Goal: Transaction & Acquisition: Purchase product/service

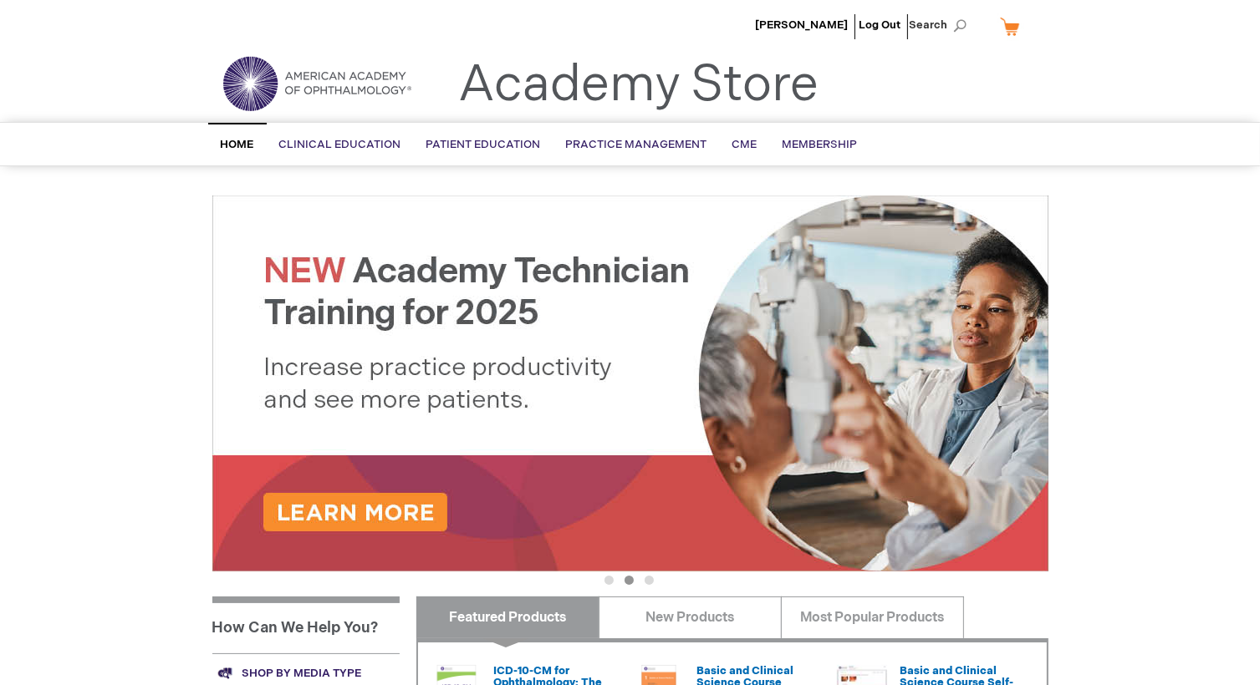
type input "wevans"
click at [232, 142] on span "Home" at bounding box center [237, 144] width 33 height 13
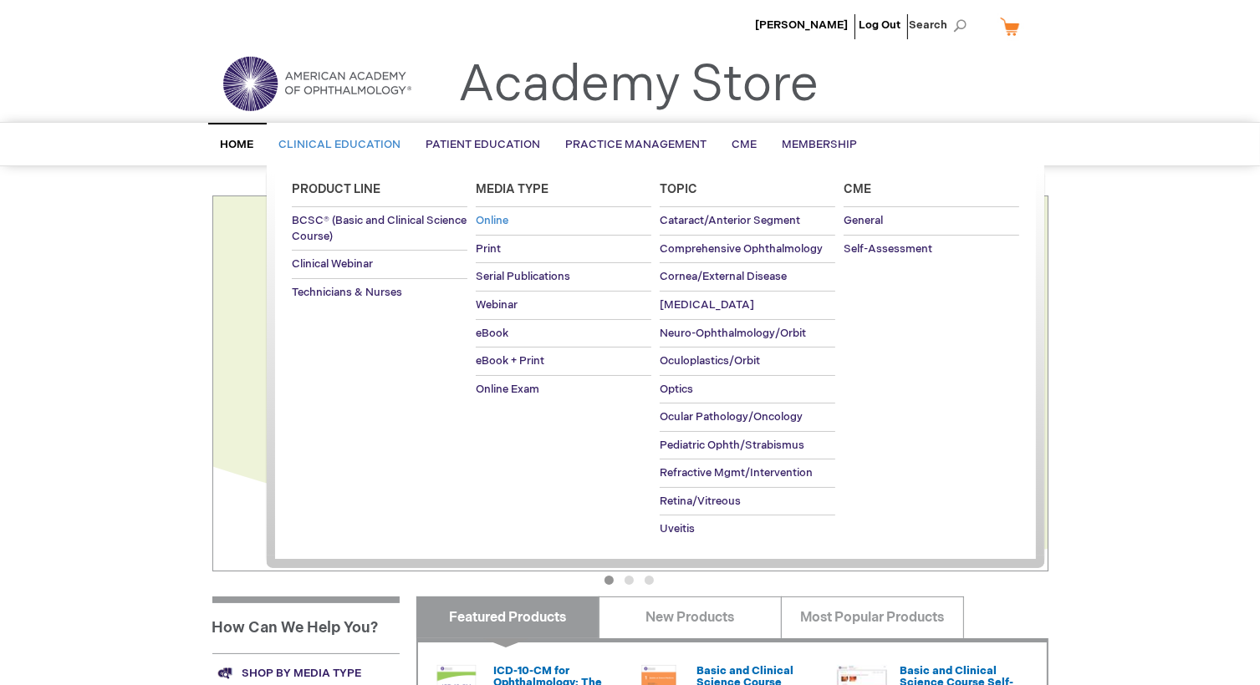
type input "wevans"
click at [493, 218] on span "Online" at bounding box center [492, 220] width 33 height 13
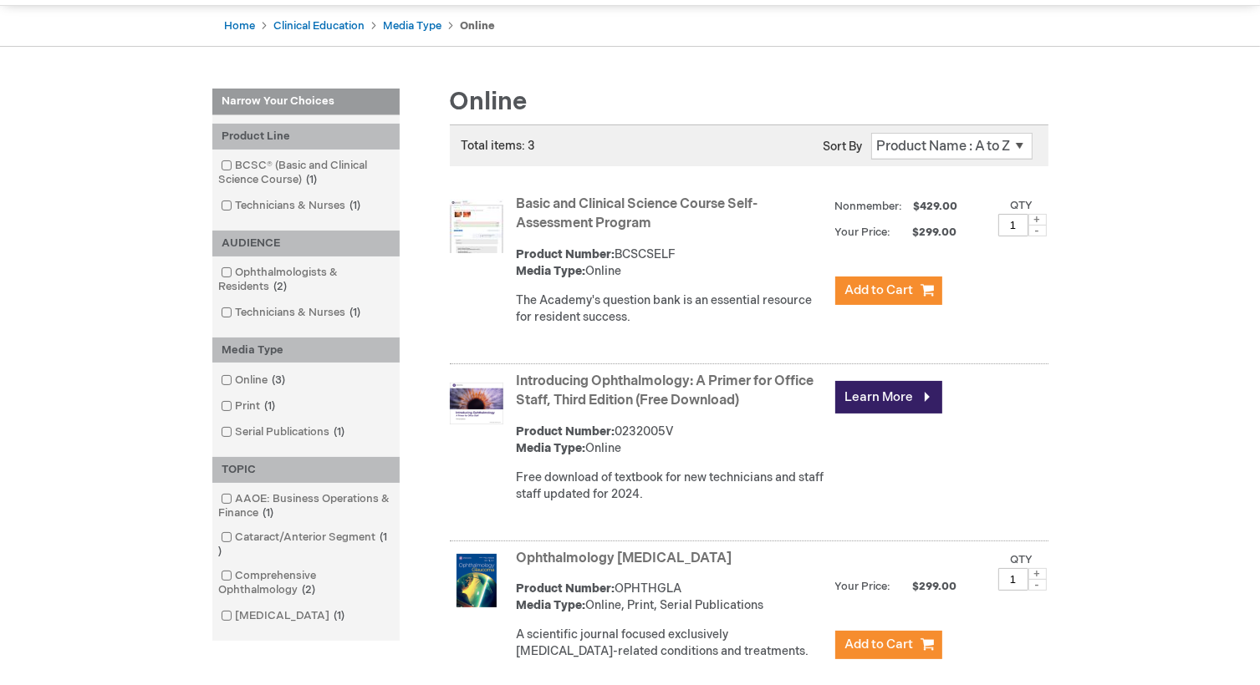
scroll to position [167, 0]
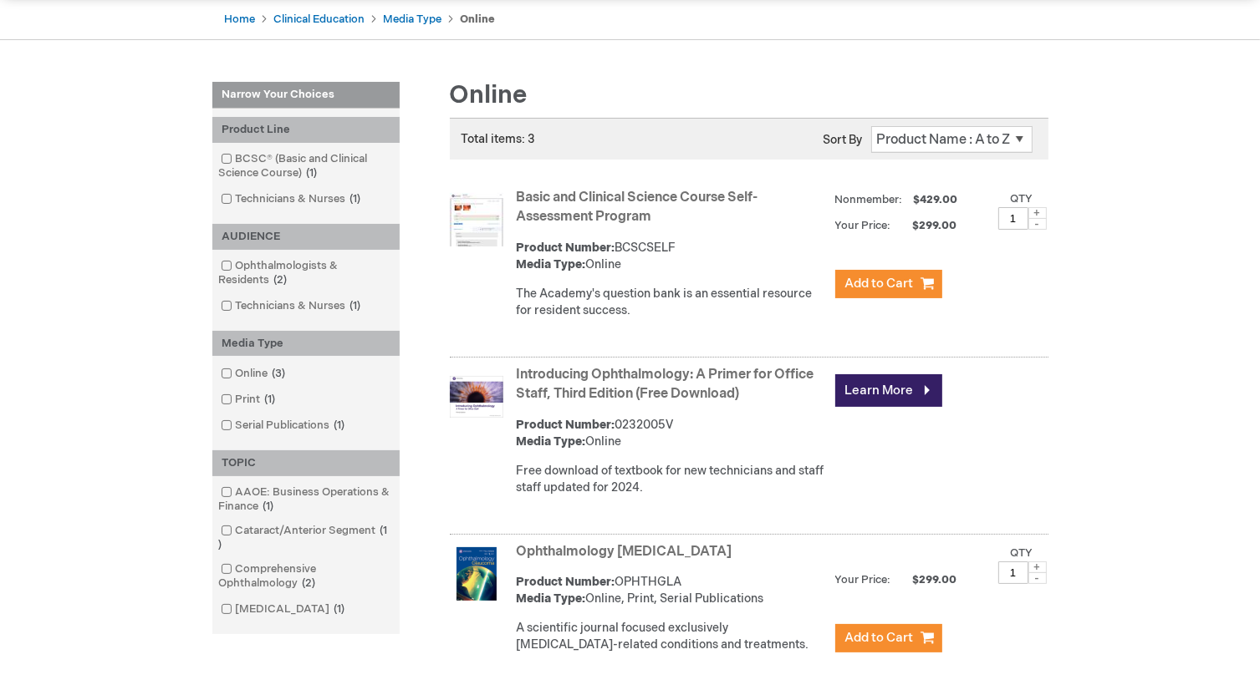
type input "wevans"
click at [473, 224] on img at bounding box center [476, 219] width 53 height 53
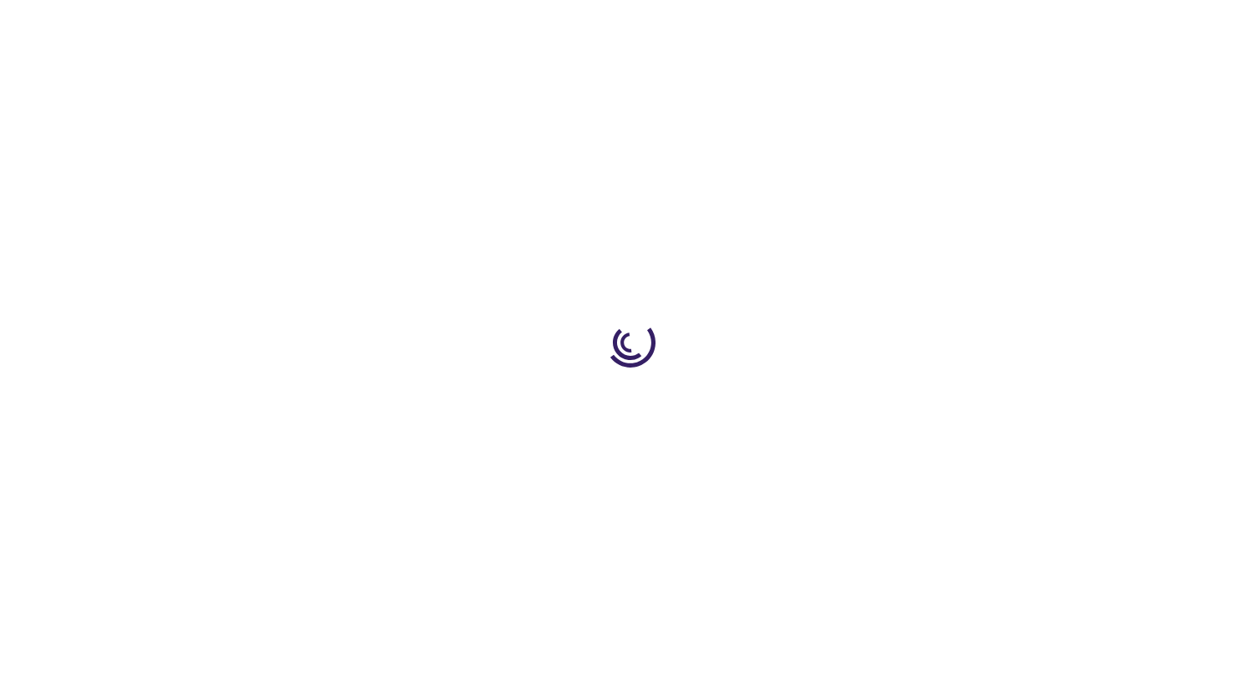
type input "1"
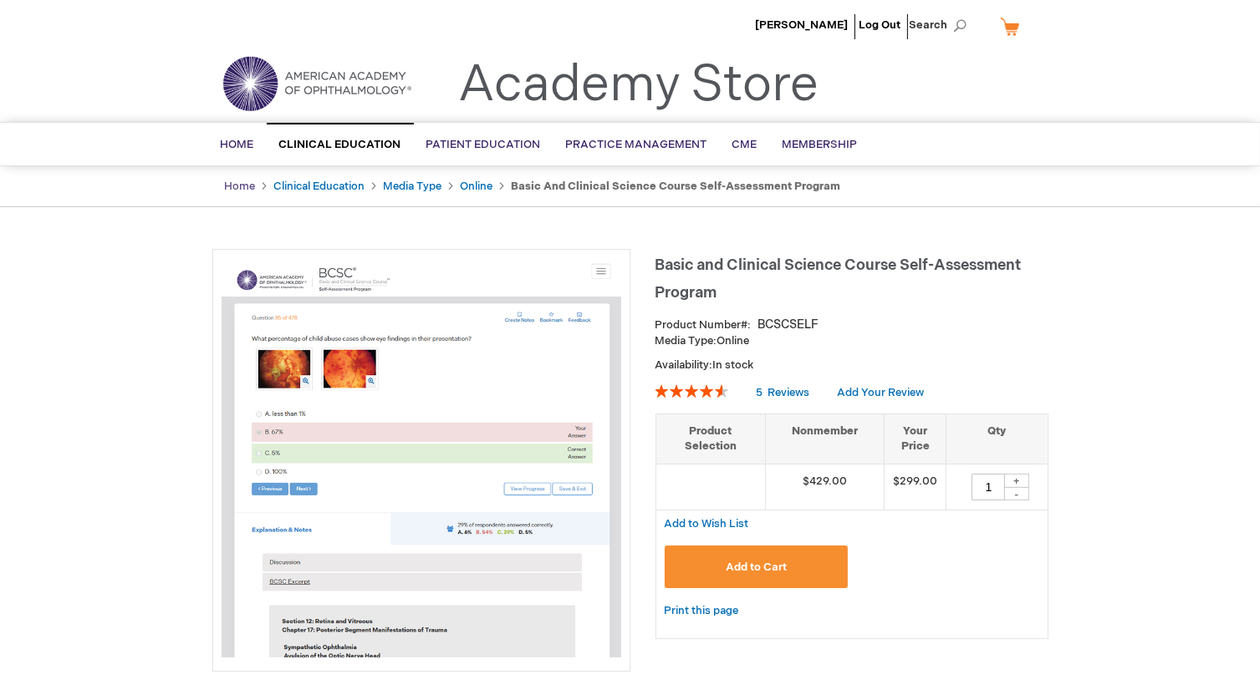
type input "wevans"
click at [241, 181] on link "Home" at bounding box center [240, 186] width 31 height 13
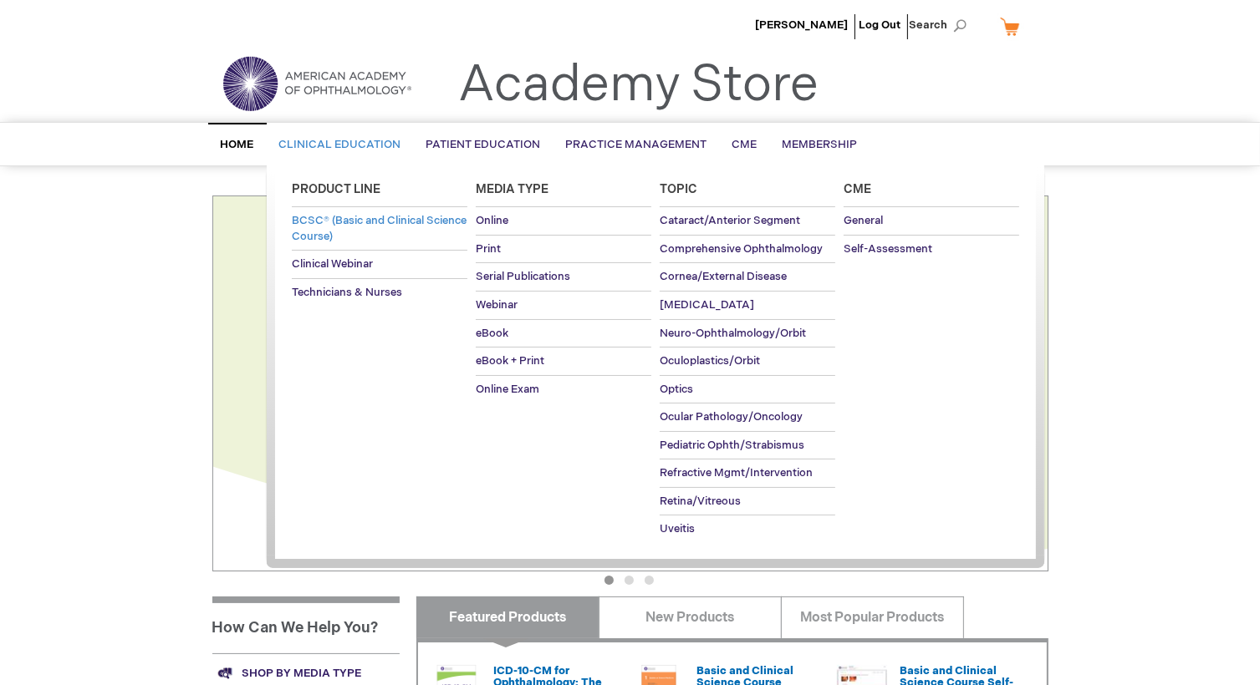
type input "wevans"
click at [318, 232] on span "BCSC® (Basic and Clinical Science Course)" at bounding box center [379, 228] width 175 height 29
